Goal: Information Seeking & Learning: Learn about a topic

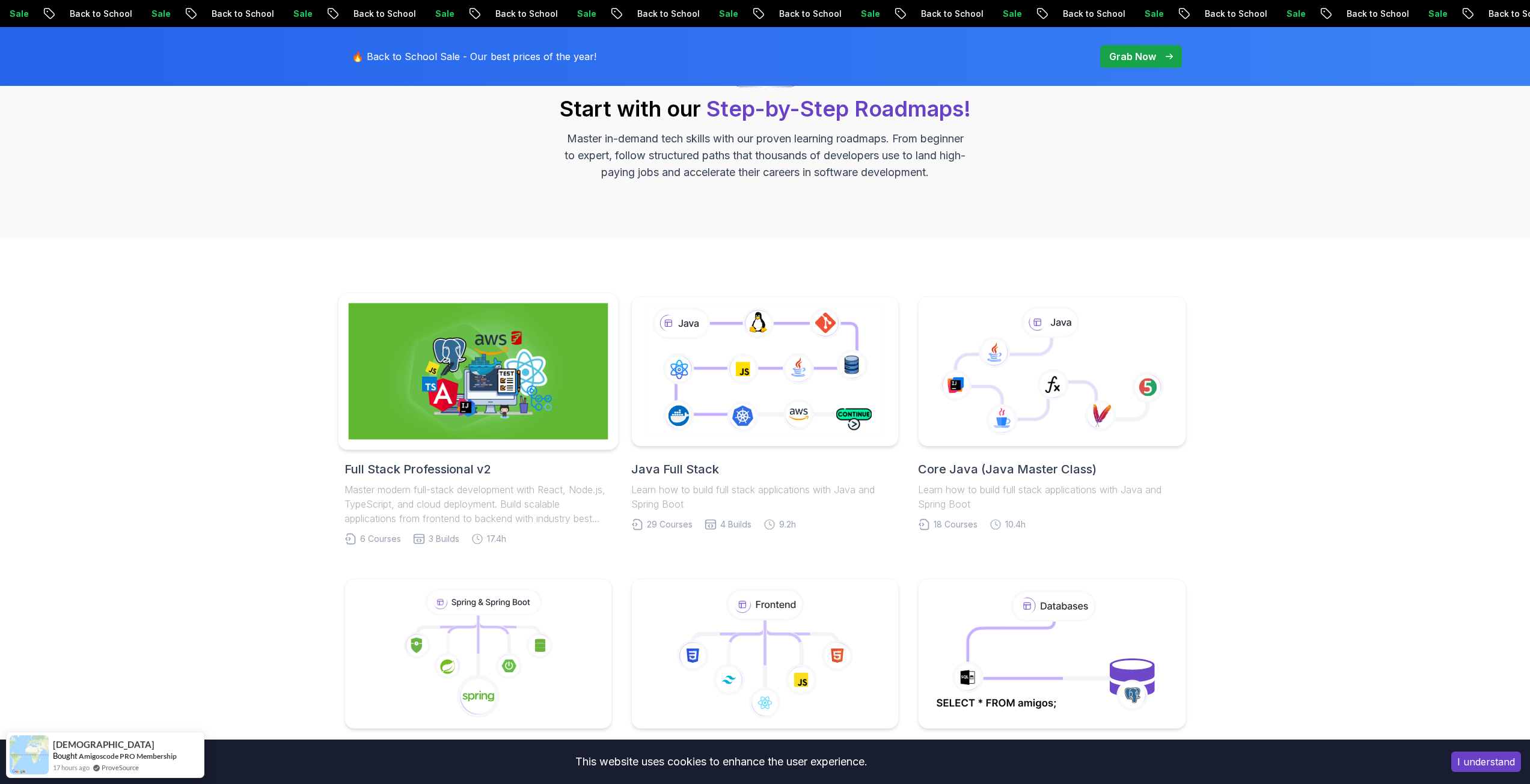
scroll to position [120, 0]
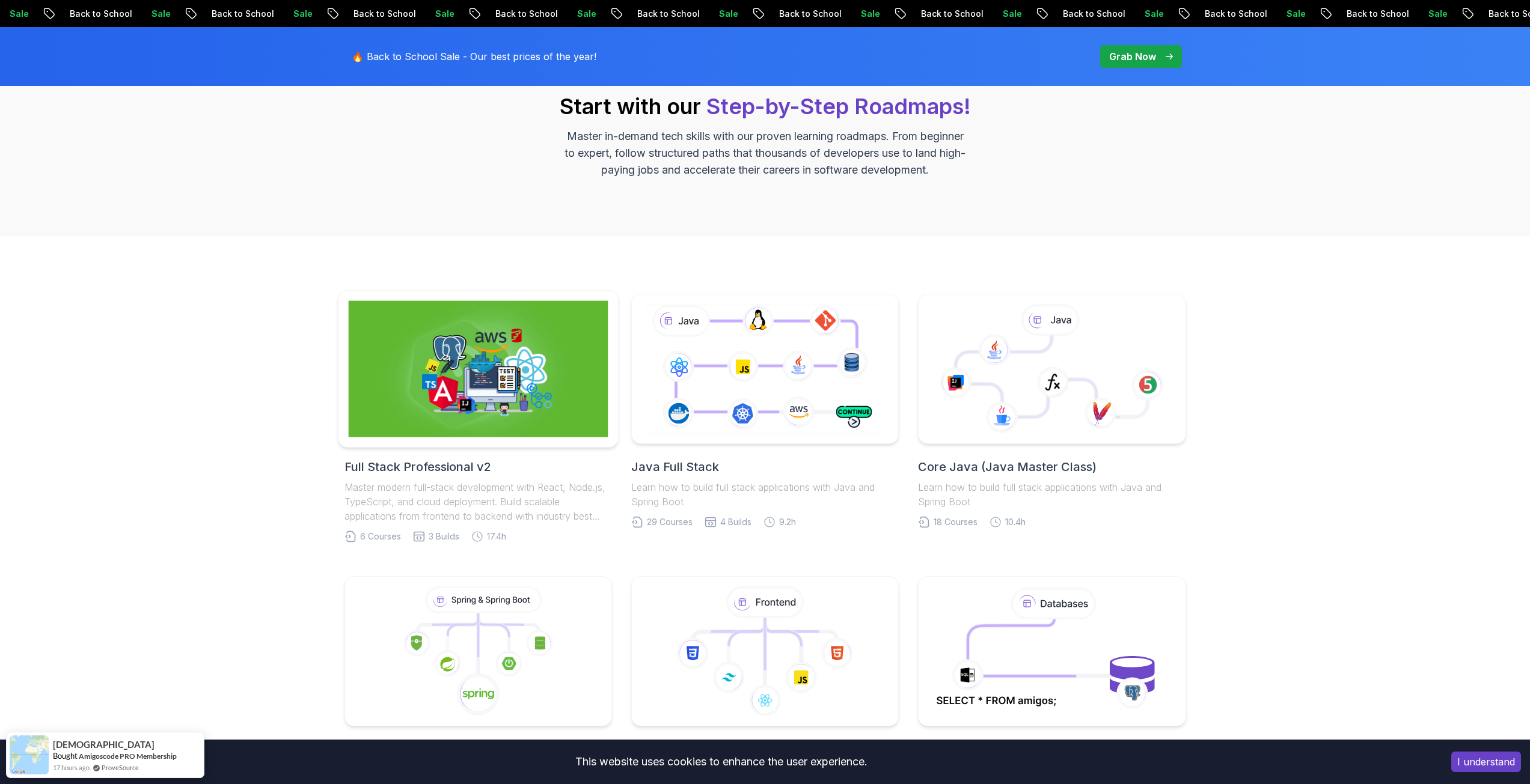
click at [490, 394] on img at bounding box center [478, 369] width 260 height 136
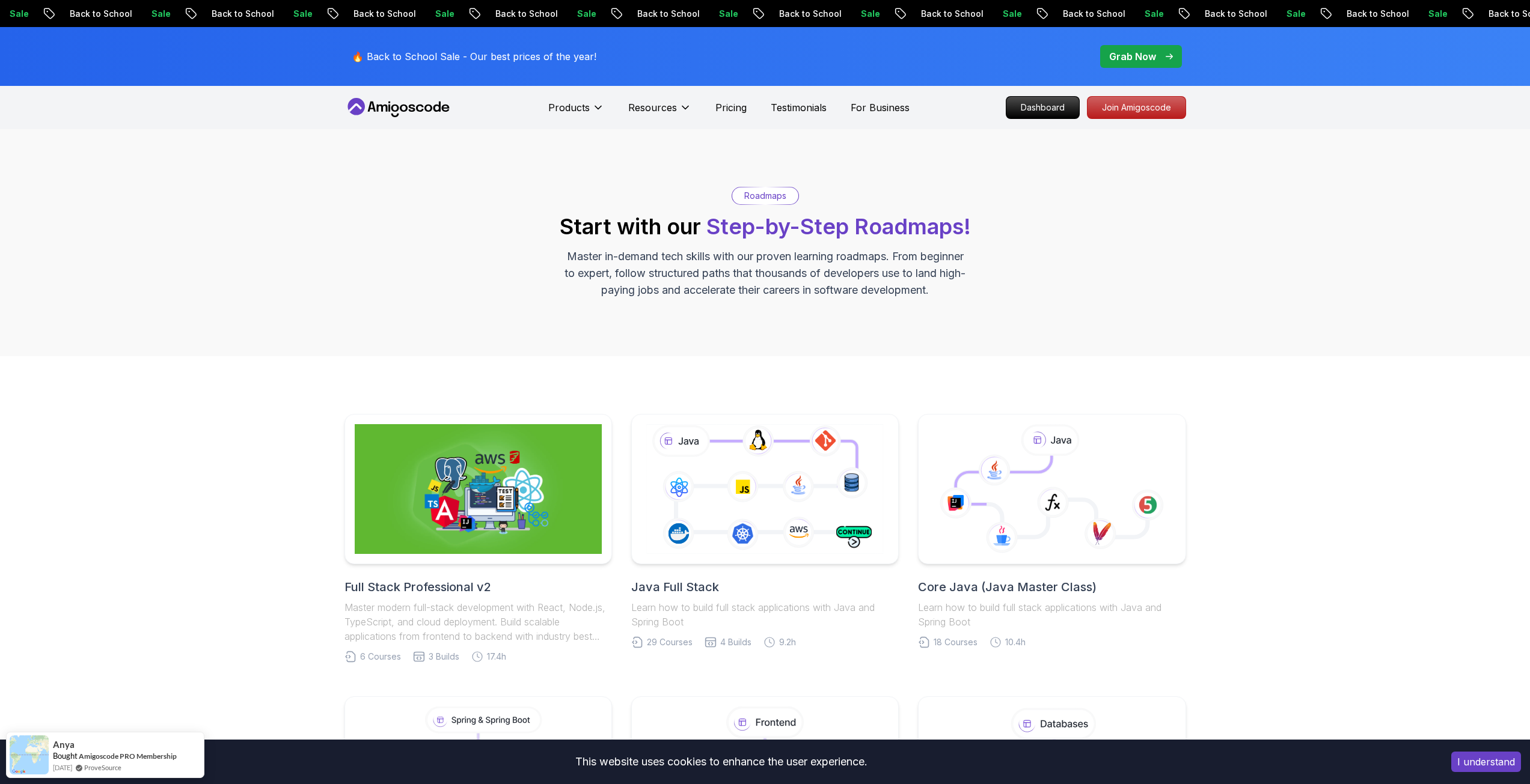
click at [761, 193] on p "Roadmaps" at bounding box center [765, 196] width 42 height 12
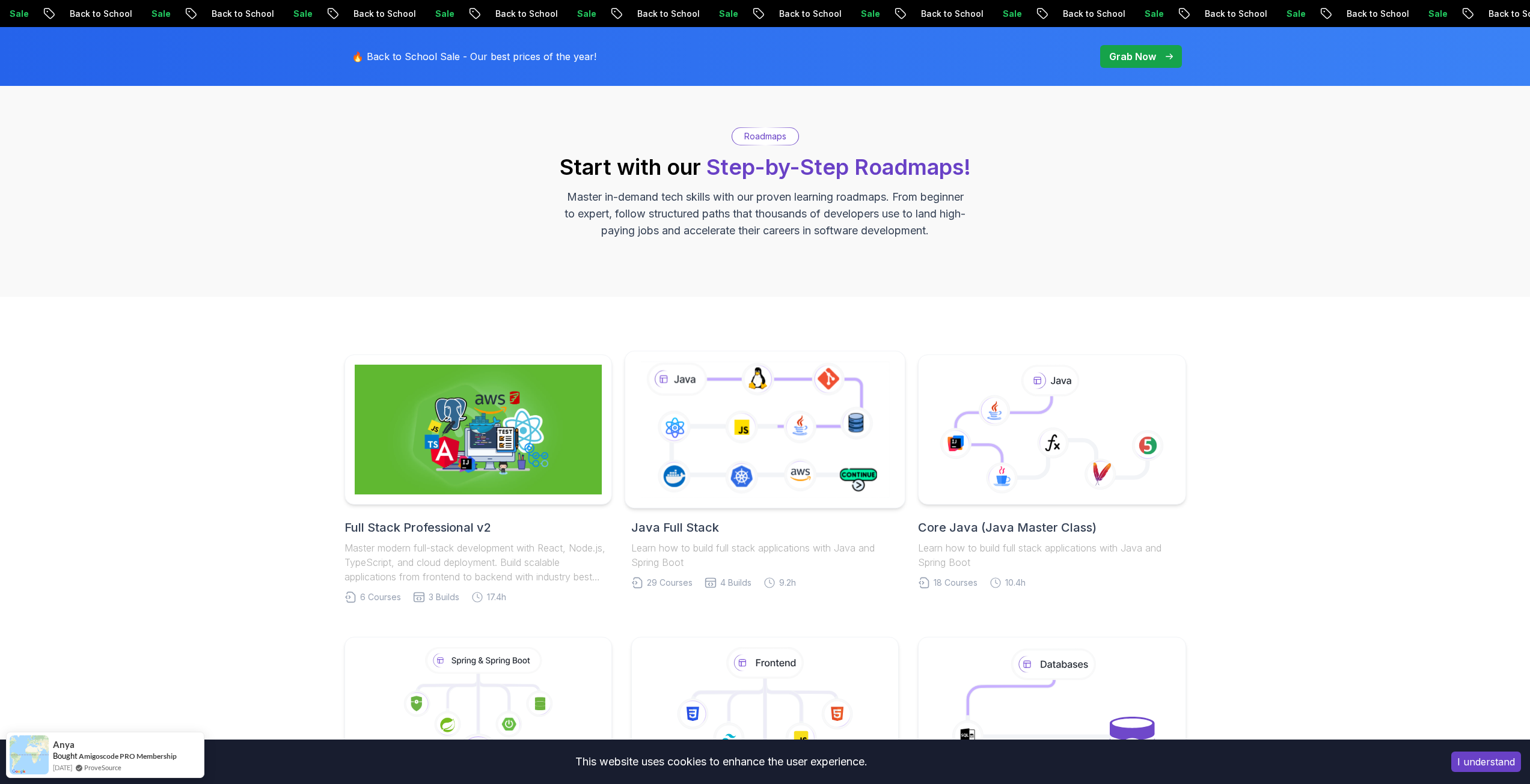
scroll to position [120, 0]
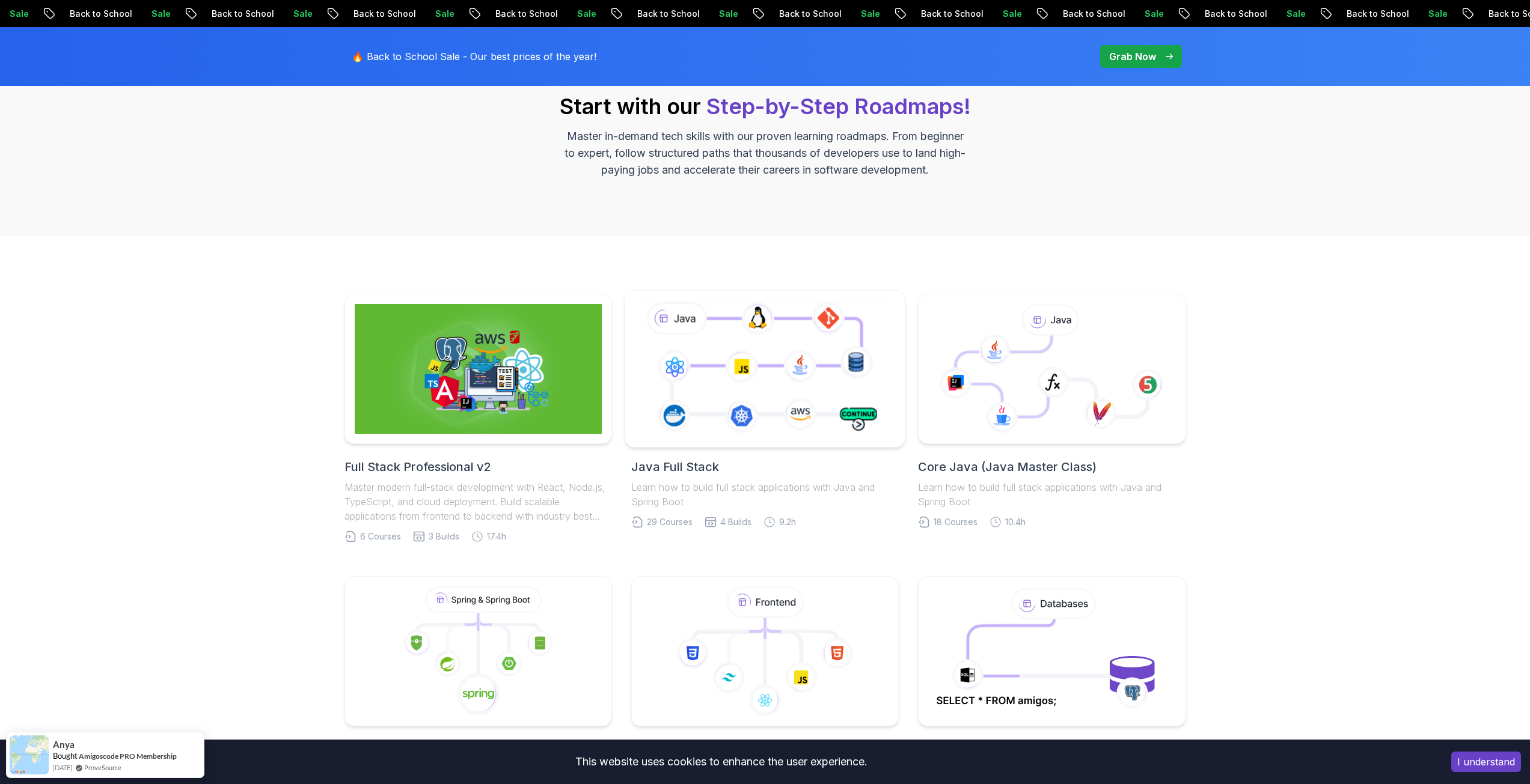
click at [743, 370] on icon at bounding box center [764, 368] width 254 height 141
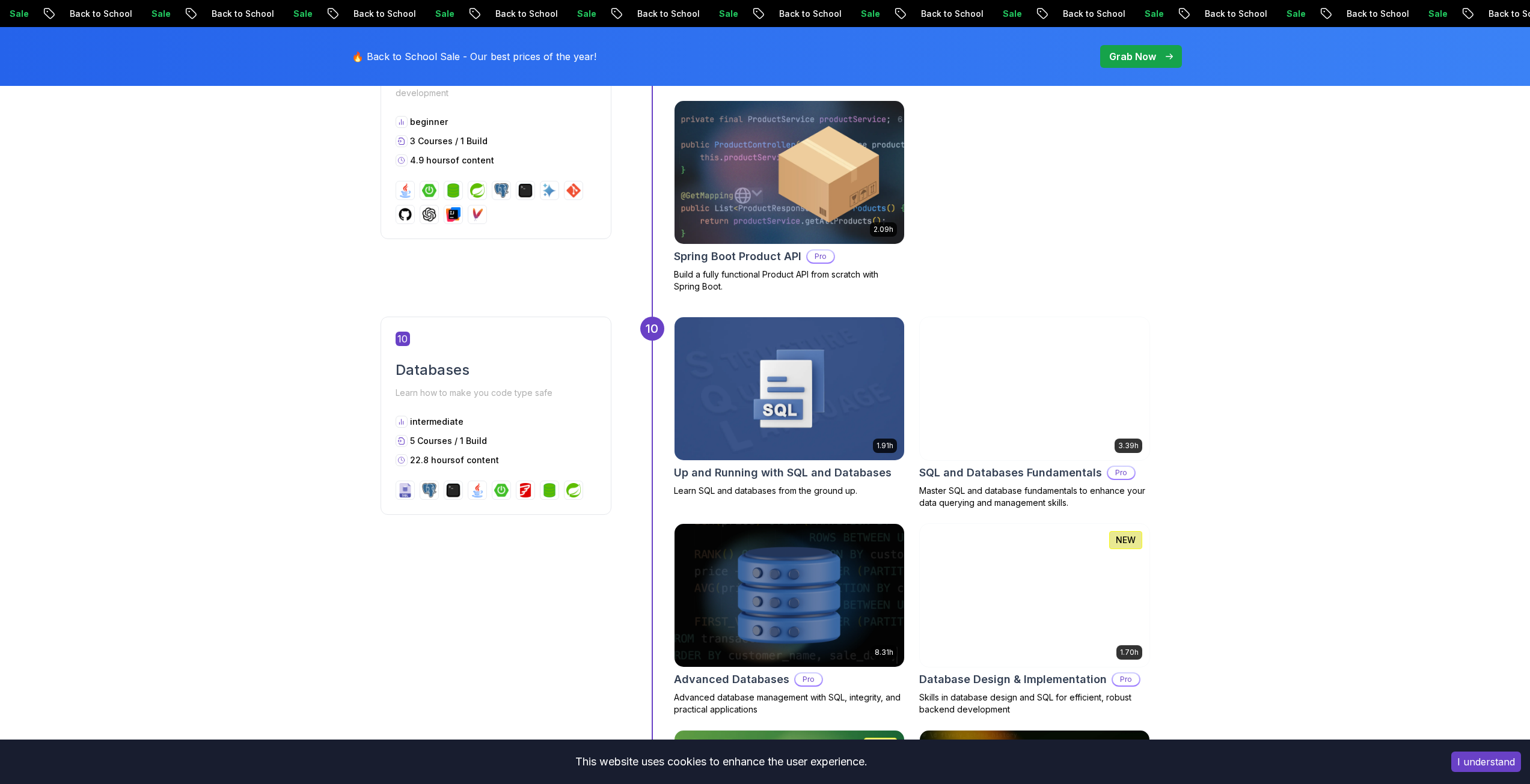
scroll to position [2824, 0]
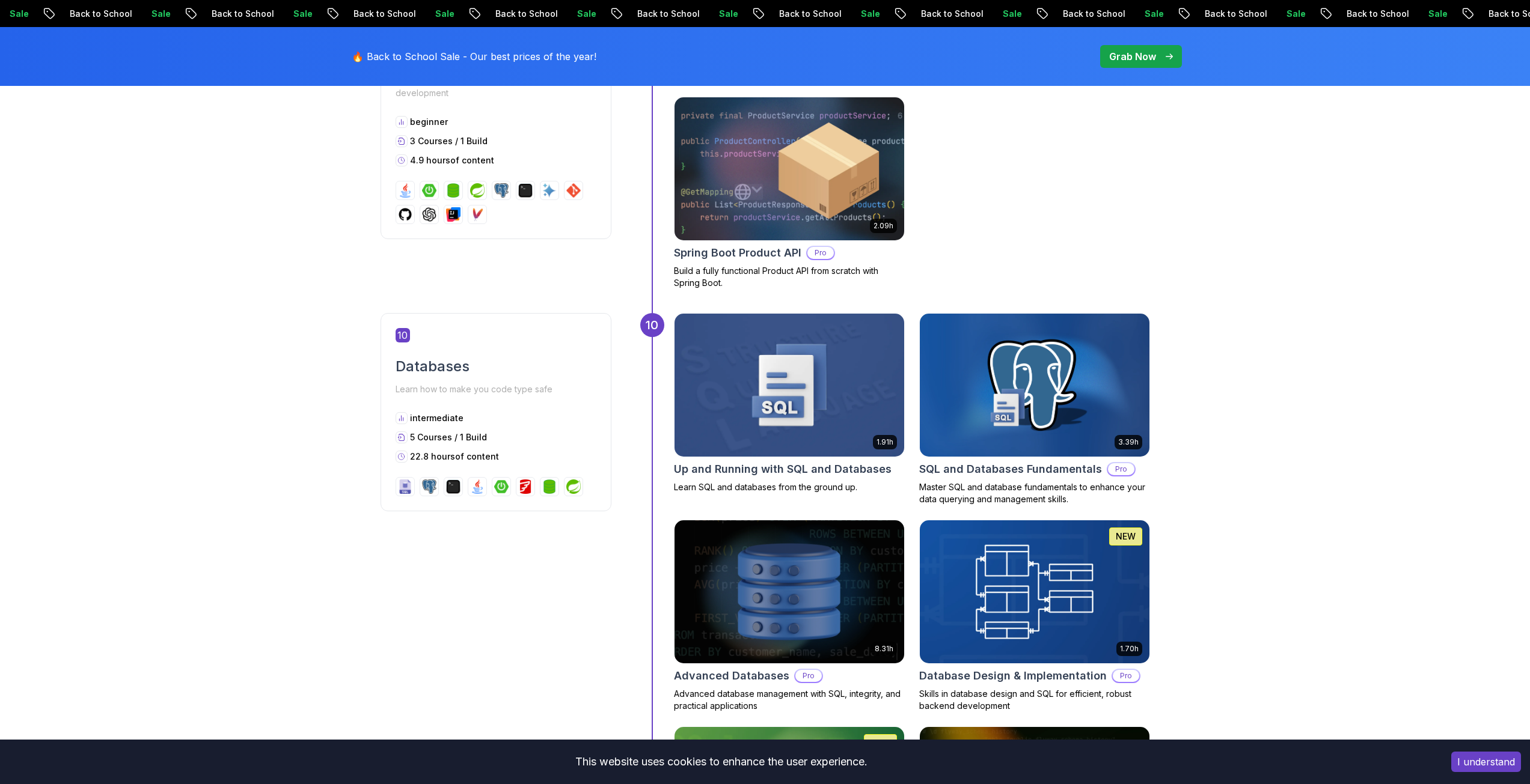
click at [797, 388] on img at bounding box center [789, 385] width 241 height 150
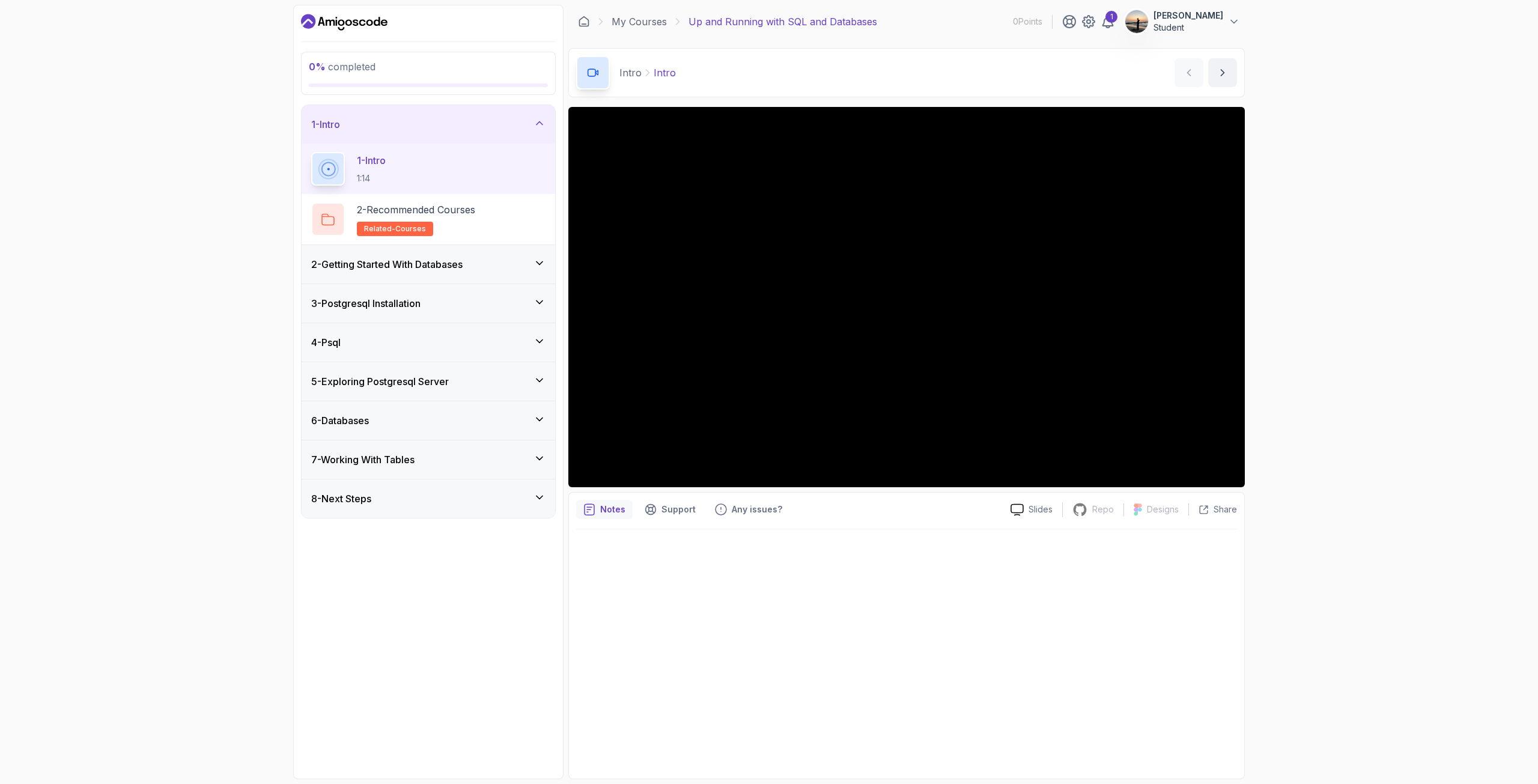
click at [394, 339] on div "4 - Psql" at bounding box center [428, 342] width 235 height 15
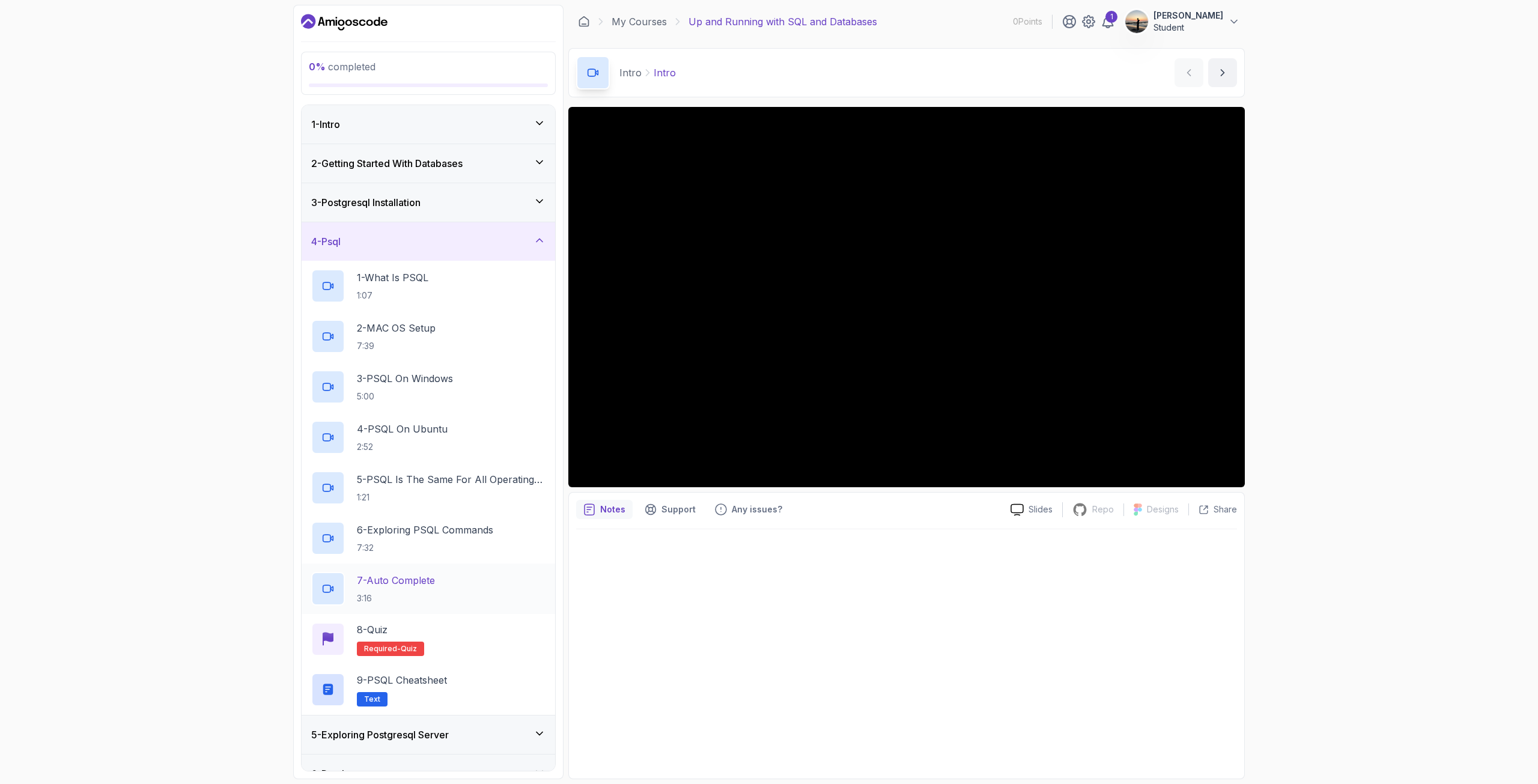
click at [431, 577] on p "7 - Auto Complete" at bounding box center [396, 580] width 78 height 15
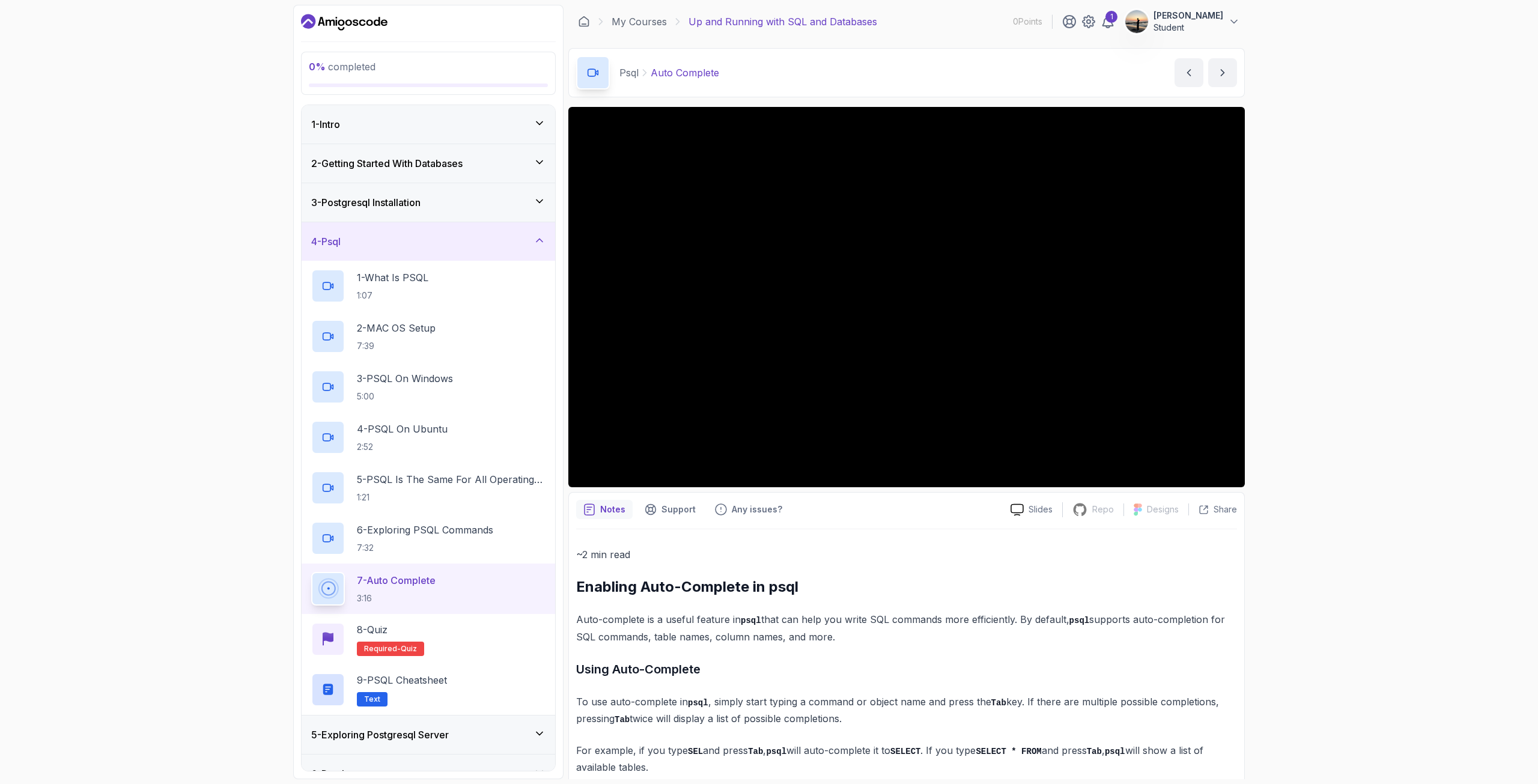
drag, startPoint x: 357, startPoint y: 153, endPoint x: 359, endPoint y: 148, distance: 5.4
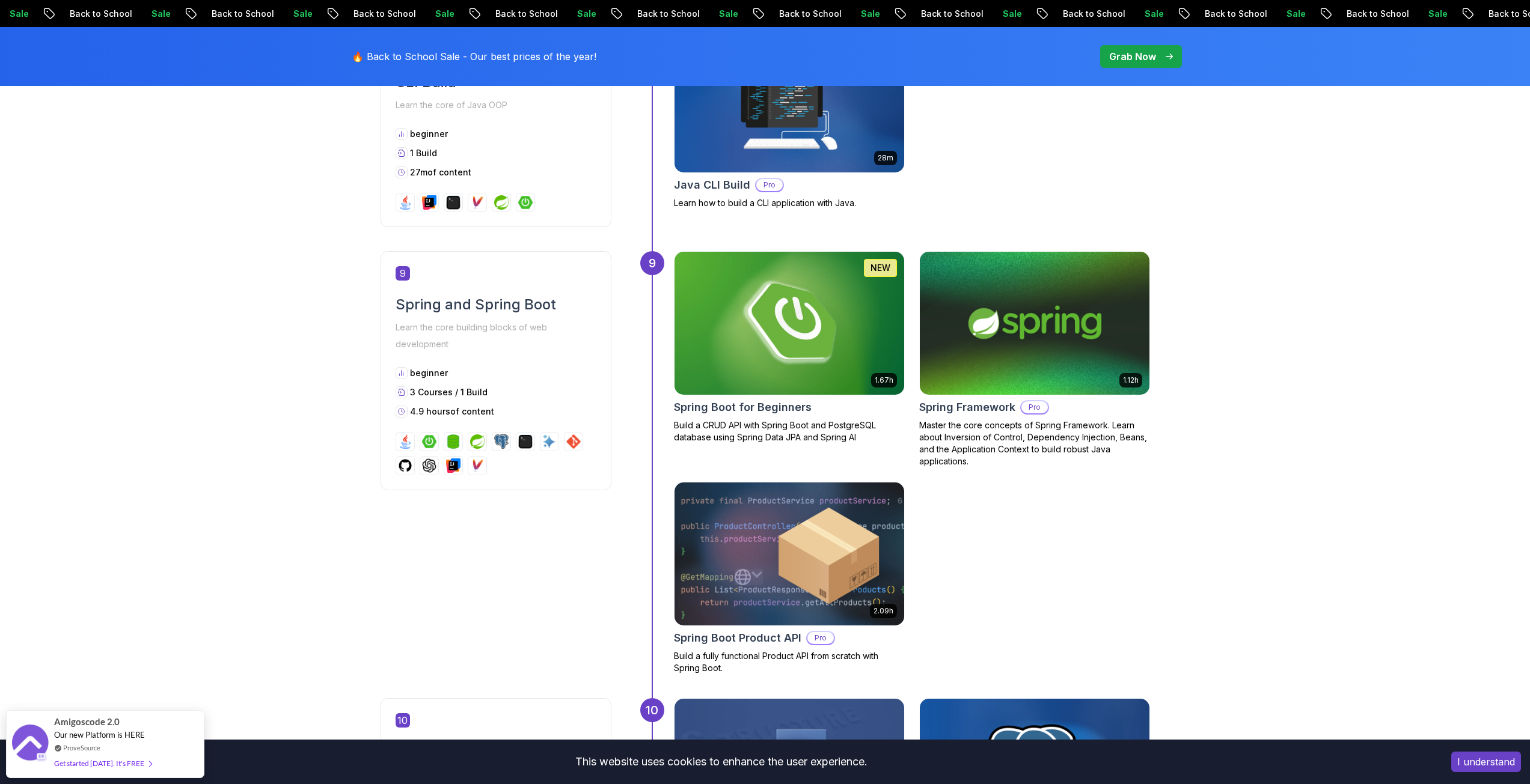
scroll to position [2402, 0]
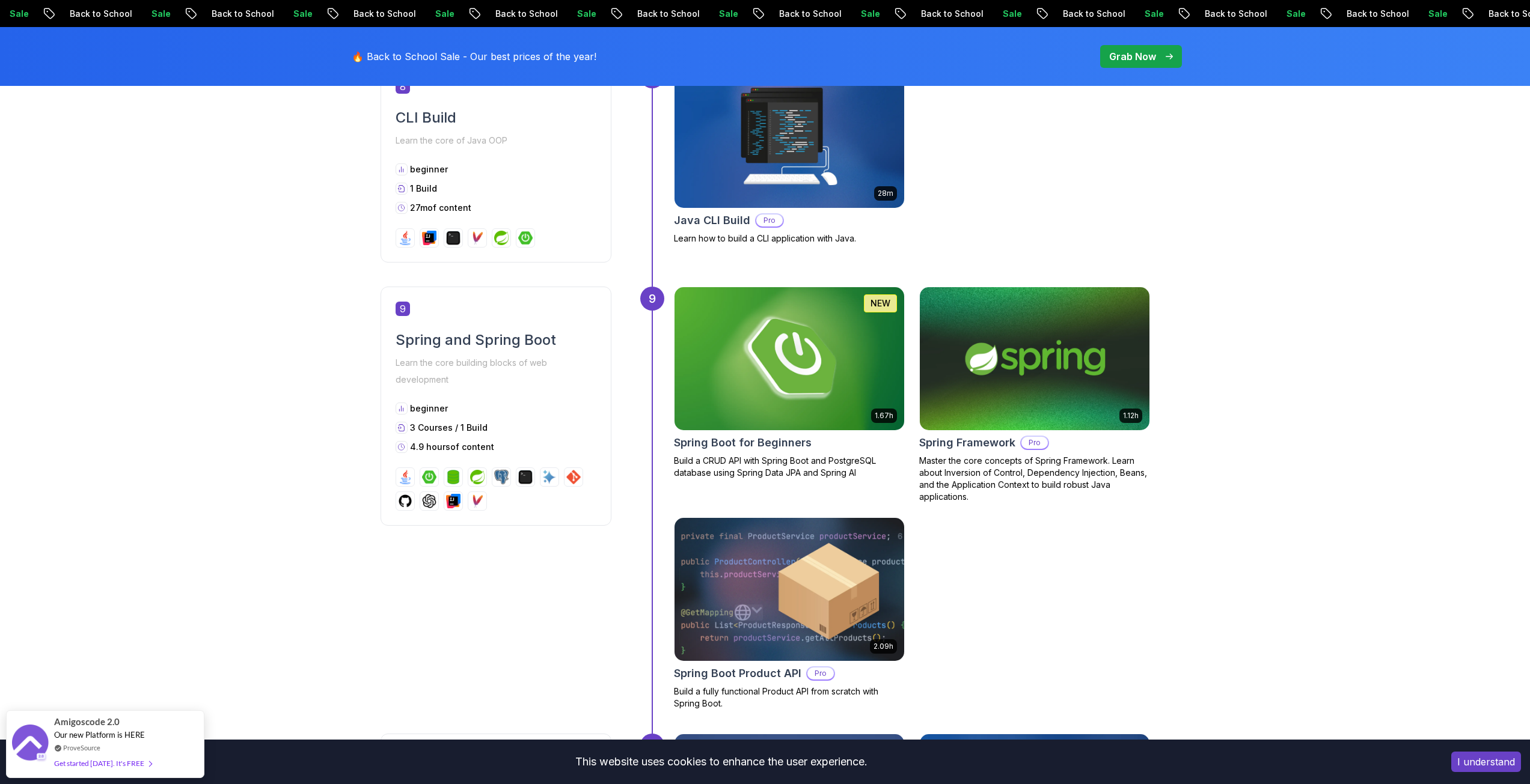
click at [1025, 385] on img at bounding box center [1034, 358] width 241 height 150
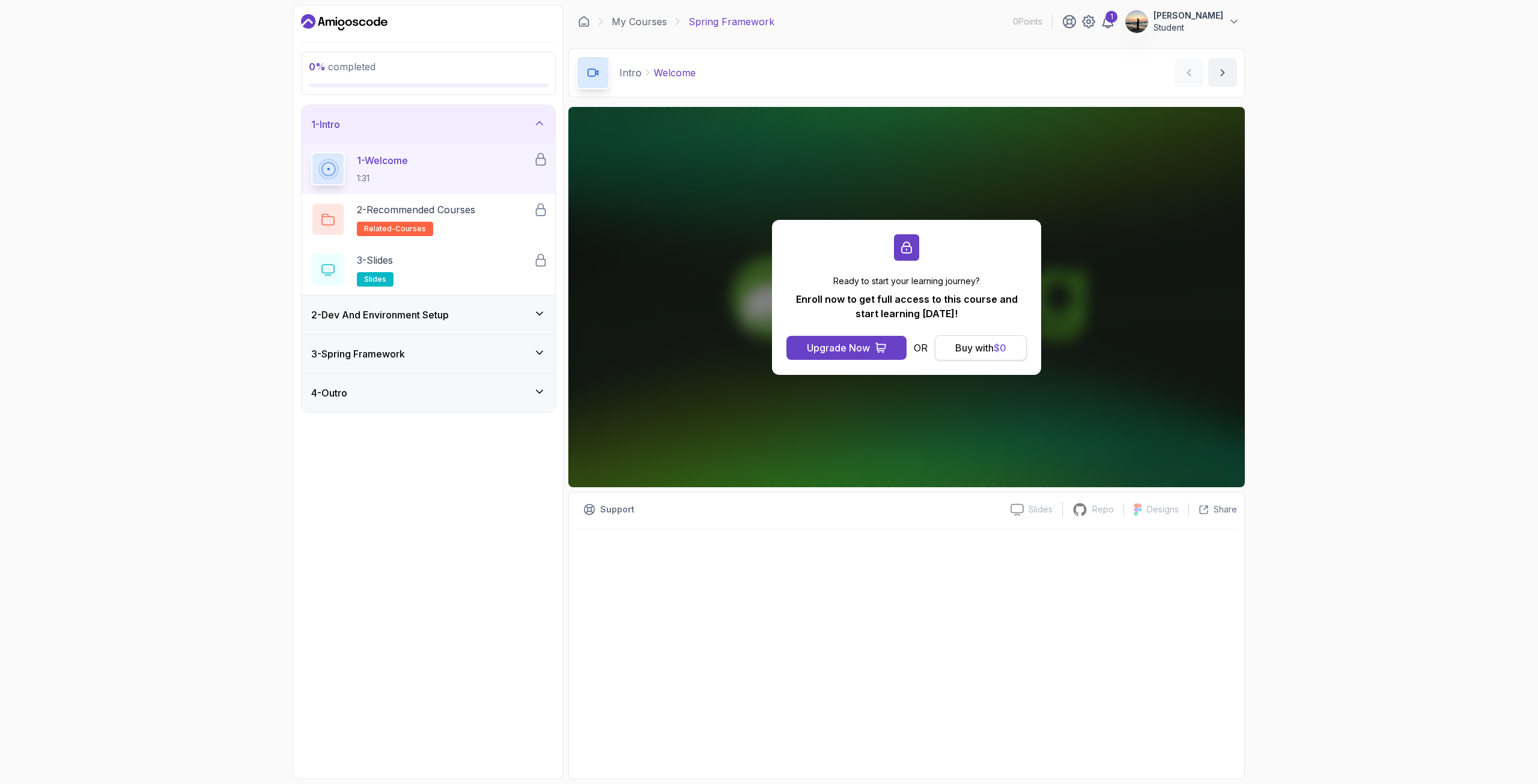
click at [980, 346] on div "Buy with $ 0" at bounding box center [980, 348] width 51 height 15
drag, startPoint x: 531, startPoint y: 213, endPoint x: 525, endPoint y: 207, distance: 8.5
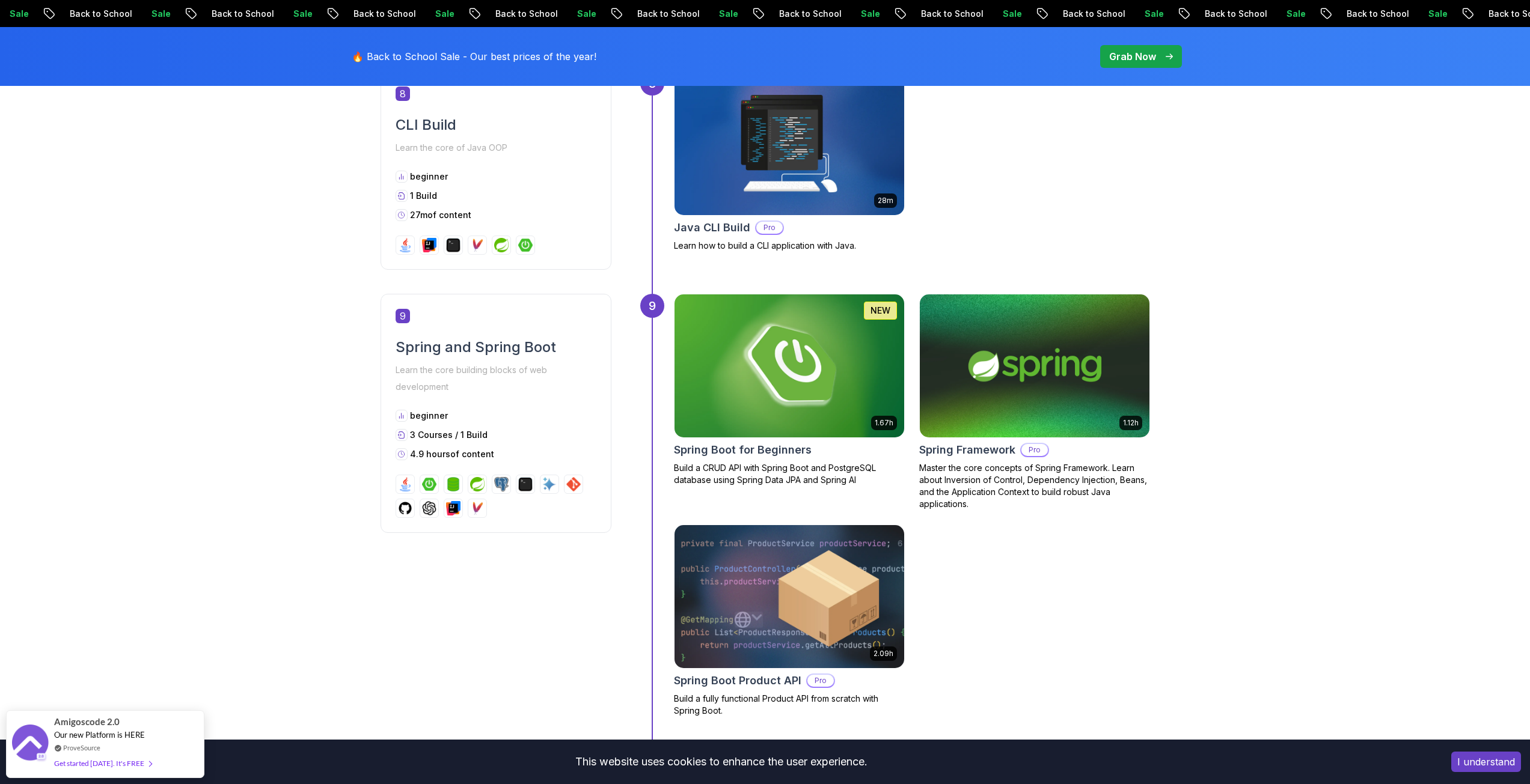
scroll to position [2402, 0]
